Goal: Information Seeking & Learning: Learn about a topic

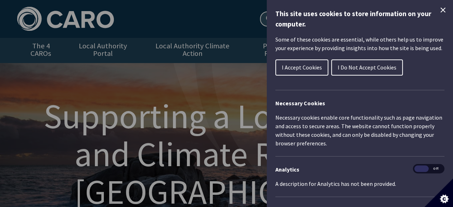
click at [308, 68] on span "I Accept Cookies" at bounding box center [302, 67] width 40 height 7
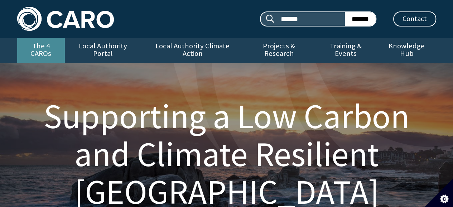
click at [44, 44] on link "The 4 CAROs" at bounding box center [41, 50] width 48 height 25
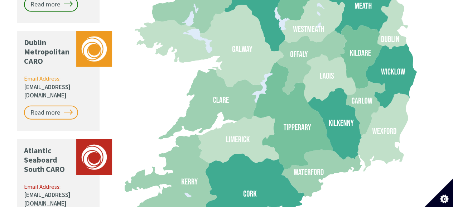
scroll to position [808, 0]
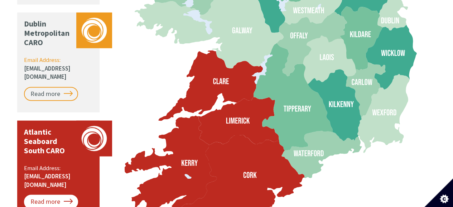
click at [61, 195] on link "Read more" at bounding box center [51, 202] width 54 height 14
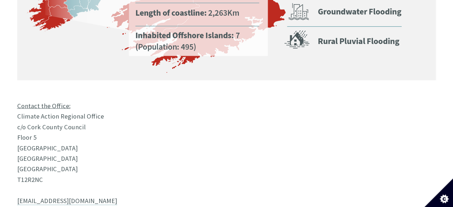
scroll to position [654, 0]
